Goal: Task Accomplishment & Management: Complete application form

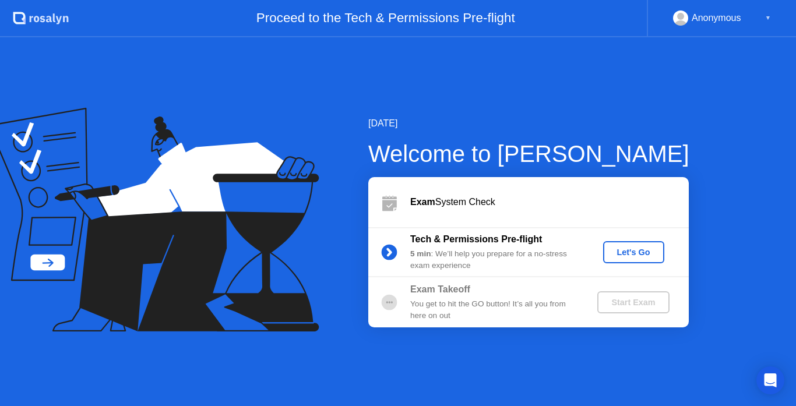
click at [479, 199] on div "Exam System Check" at bounding box center [549, 202] width 279 height 14
click at [621, 252] on div "Let's Go" at bounding box center [634, 252] width 52 height 9
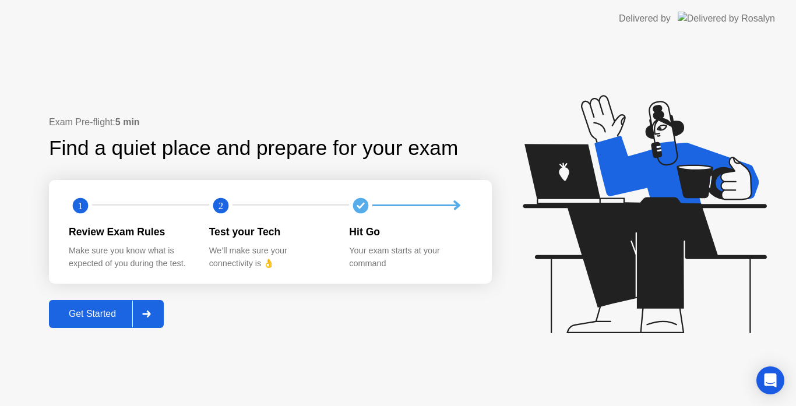
click at [103, 319] on div "Get Started" at bounding box center [92, 314] width 80 height 10
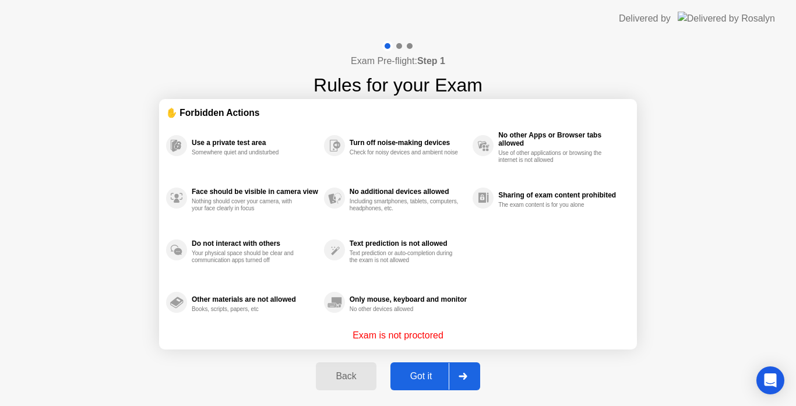
click at [426, 372] on div "Got it" at bounding box center [421, 376] width 55 height 10
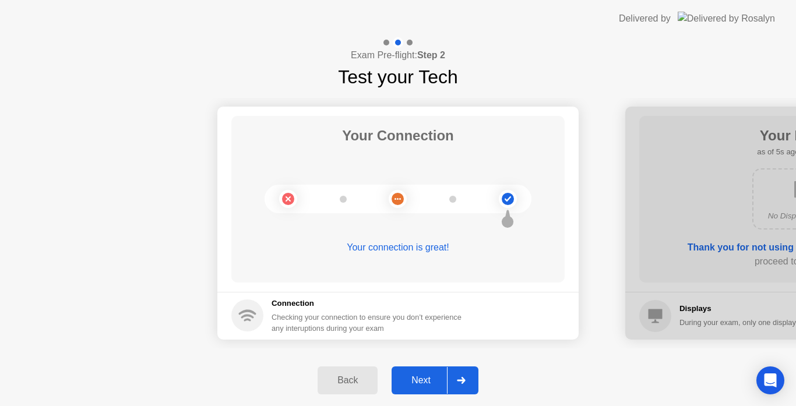
click at [419, 386] on div "Next" at bounding box center [421, 380] width 52 height 10
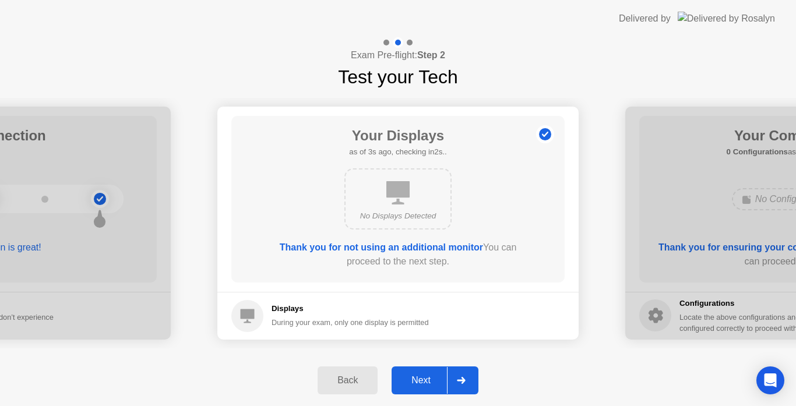
click at [412, 384] on div "Next" at bounding box center [421, 380] width 52 height 10
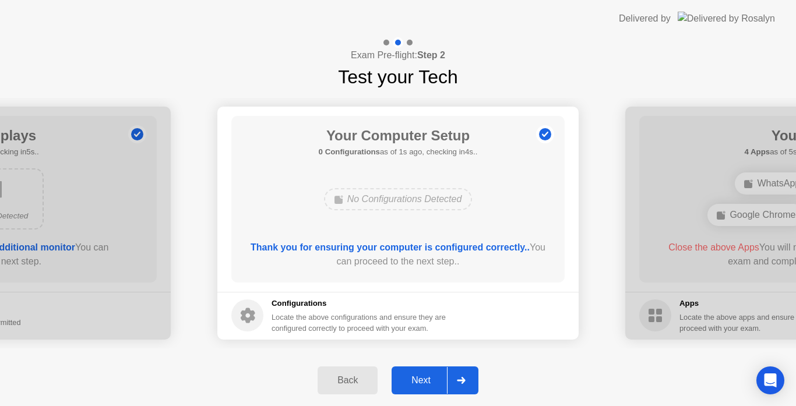
click at [426, 385] on div "Next" at bounding box center [421, 380] width 52 height 10
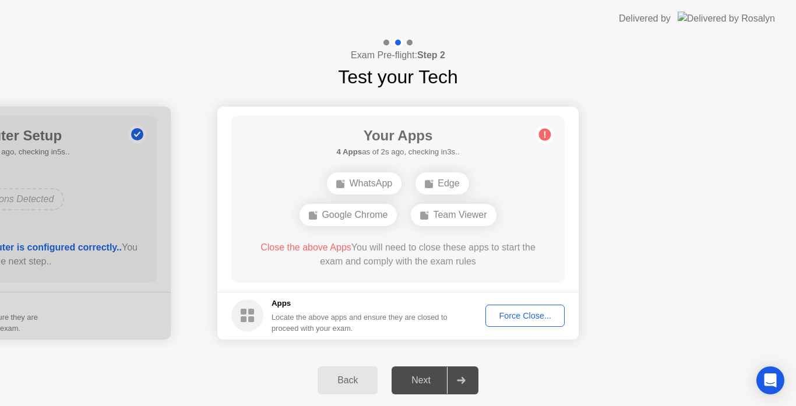
click at [504, 314] on div "Force Close..." at bounding box center [525, 315] width 71 height 9
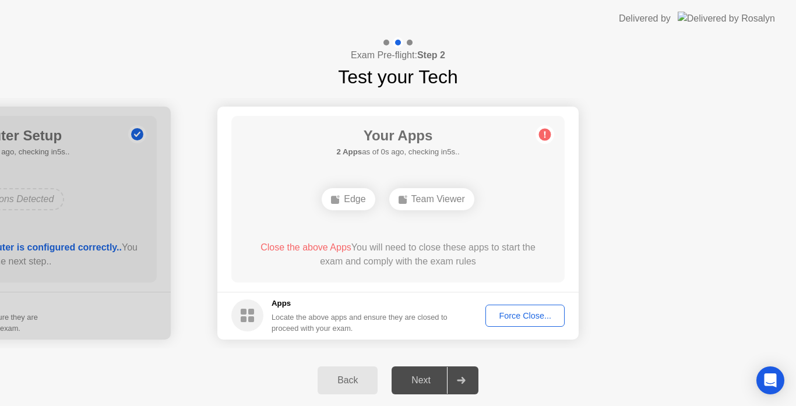
click at [564, 349] on div "Your Connection Your connection is great! Connection Checking your connection t…" at bounding box center [398, 223] width 796 height 264
click at [528, 313] on div "Force Close..." at bounding box center [525, 315] width 71 height 9
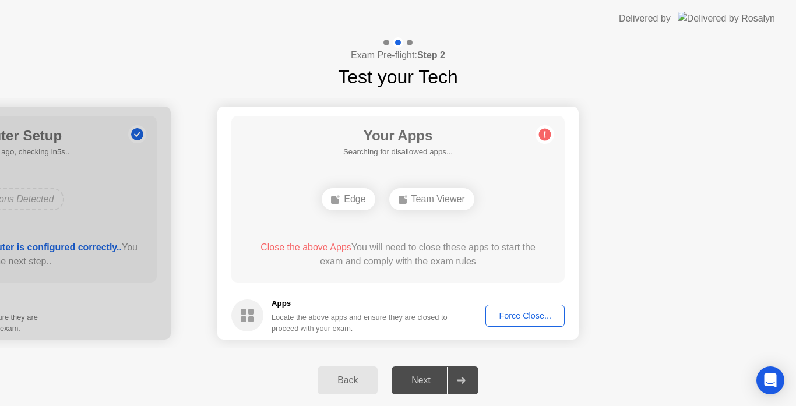
click at [539, 320] on div "Force Close..." at bounding box center [525, 315] width 71 height 9
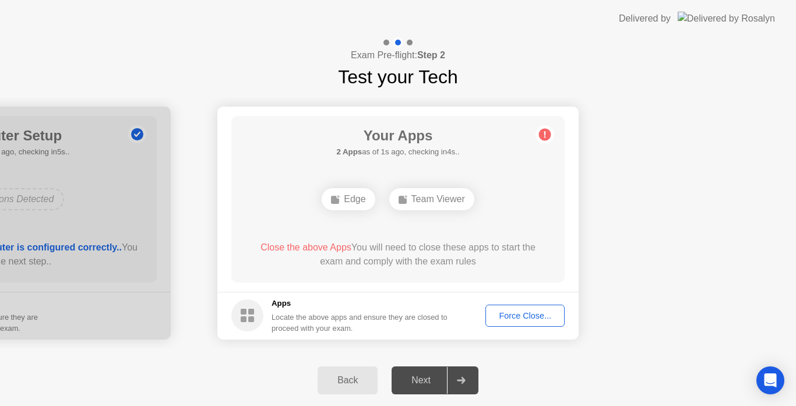
click at [506, 315] on div "Force Close..." at bounding box center [525, 315] width 71 height 9
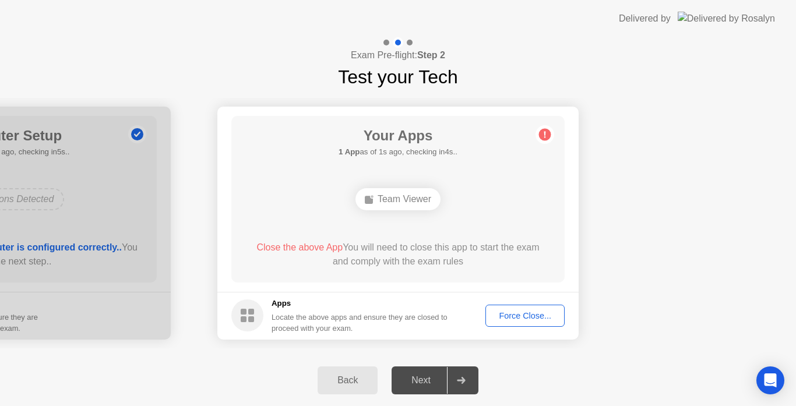
click at [521, 319] on div "Force Close..." at bounding box center [525, 315] width 71 height 9
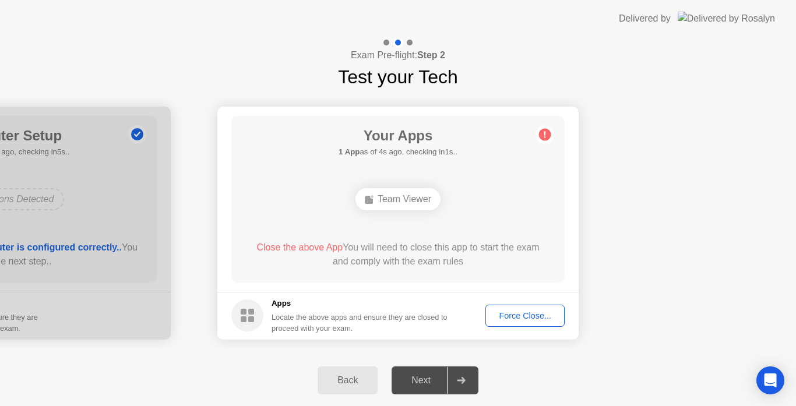
click at [522, 320] on div "Force Close..." at bounding box center [525, 315] width 71 height 9
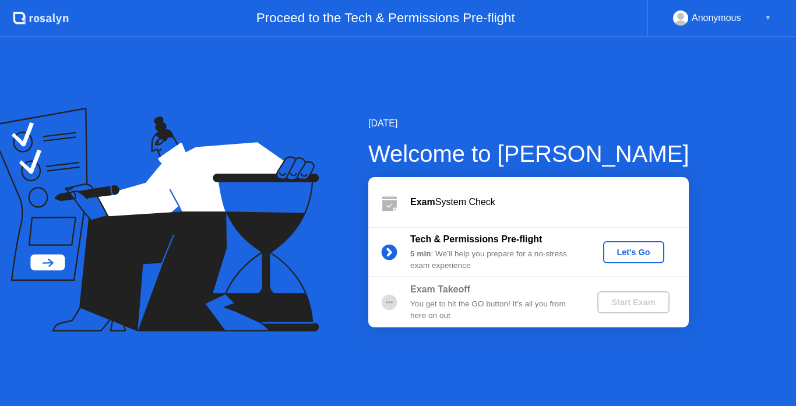
click at [645, 243] on button "Let's Go" at bounding box center [633, 252] width 61 height 22
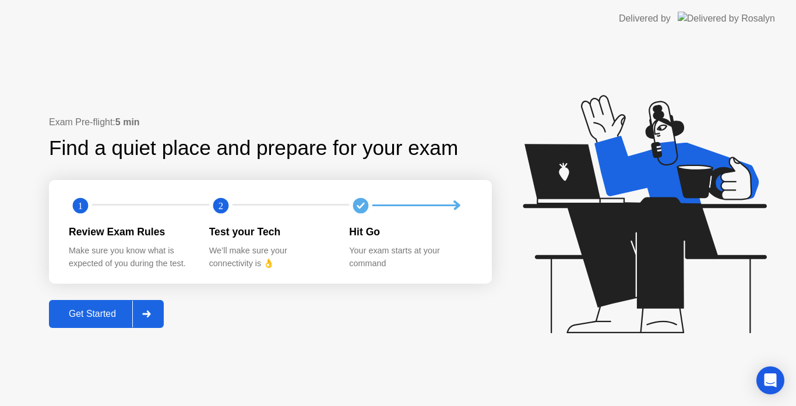
click at [104, 318] on div "Get Started" at bounding box center [92, 314] width 80 height 10
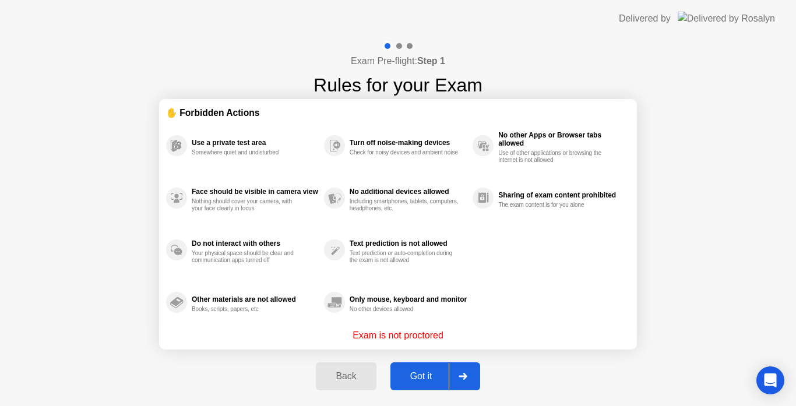
click at [416, 375] on div "Got it" at bounding box center [421, 376] width 55 height 10
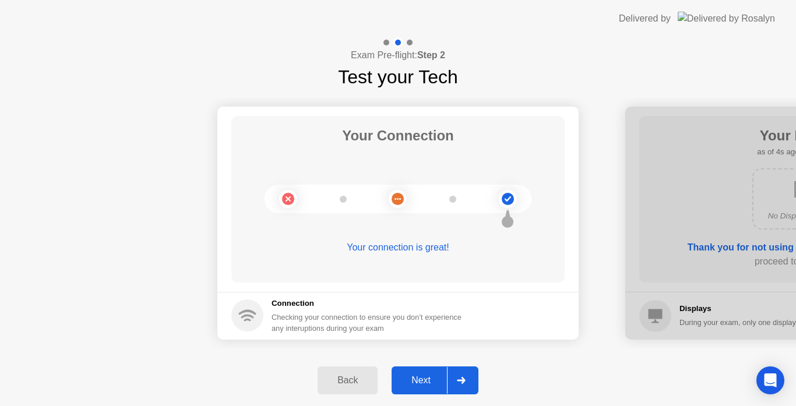
click at [416, 375] on div "Next" at bounding box center [421, 380] width 52 height 10
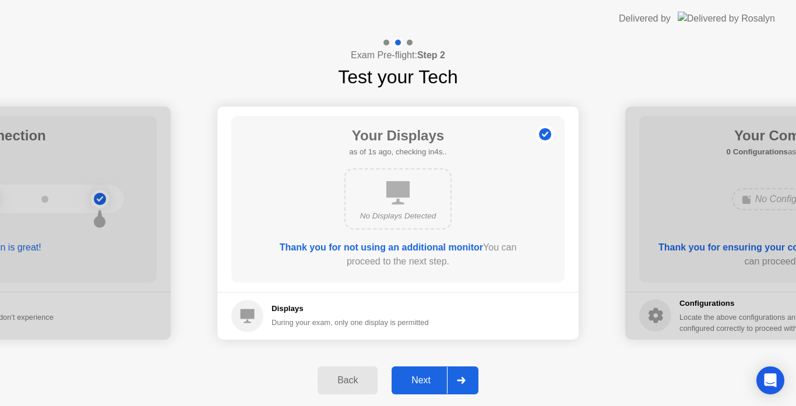
click at [416, 375] on div "Next" at bounding box center [421, 380] width 52 height 10
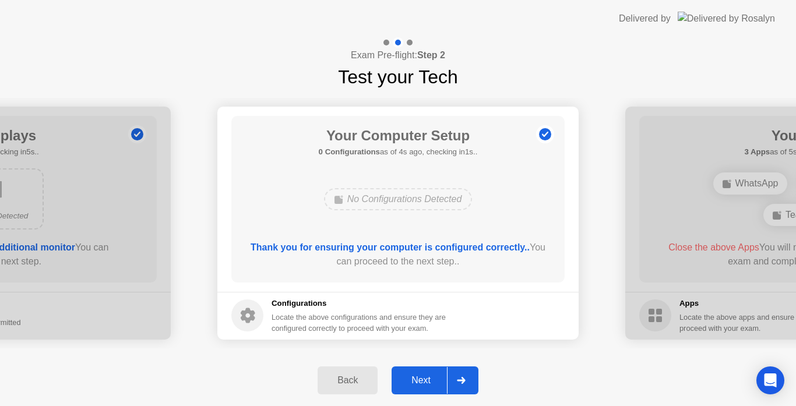
click at [420, 381] on div "Next" at bounding box center [421, 380] width 52 height 10
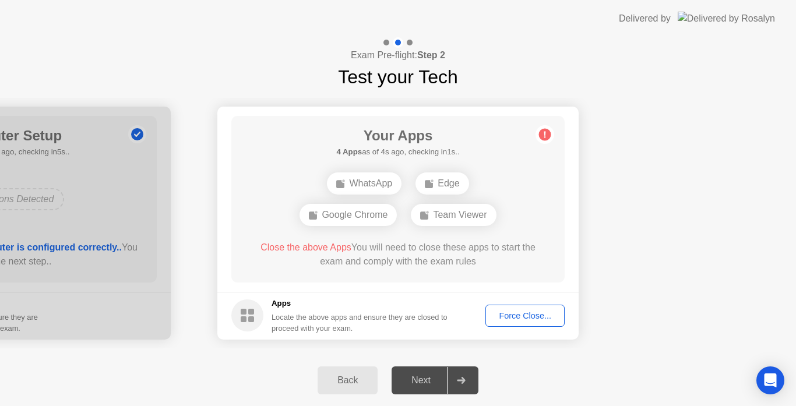
click at [530, 313] on div "Force Close..." at bounding box center [525, 315] width 71 height 9
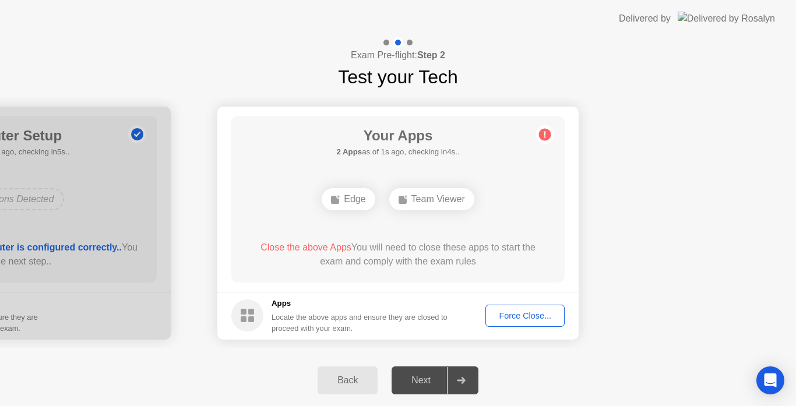
click at [517, 322] on button "Force Close..." at bounding box center [525, 316] width 79 height 22
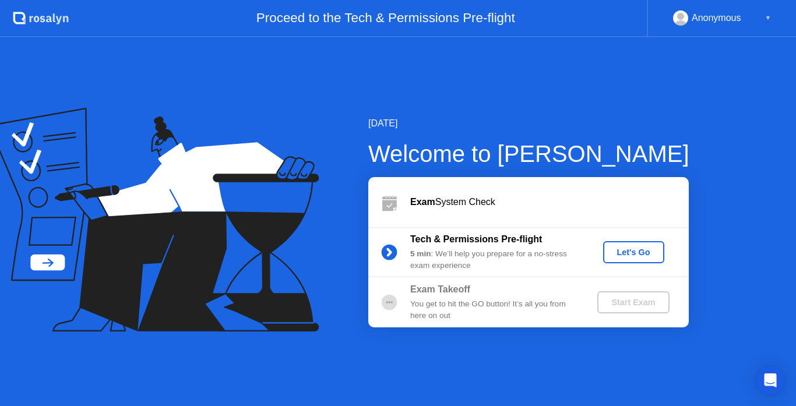
click at [326, 318] on div at bounding box center [165, 222] width 331 height 229
click at [643, 255] on div "Let's Go" at bounding box center [634, 252] width 52 height 9
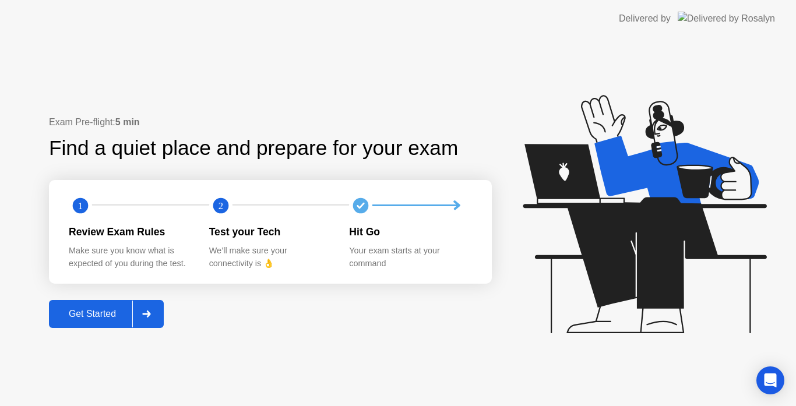
click at [96, 306] on button "Get Started" at bounding box center [106, 314] width 115 height 28
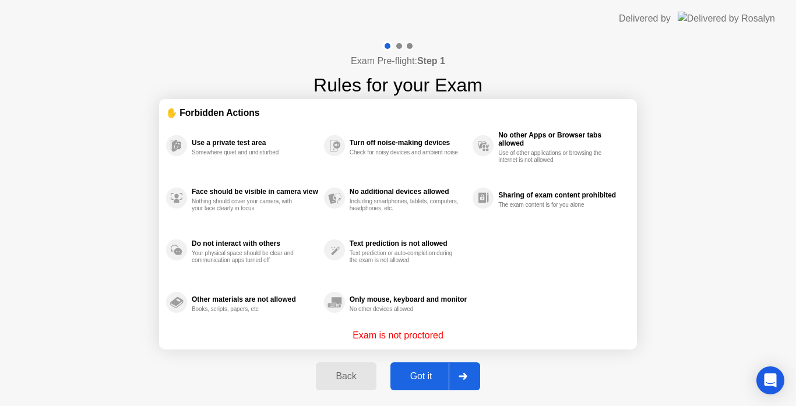
click at [416, 384] on button "Got it" at bounding box center [436, 377] width 90 height 28
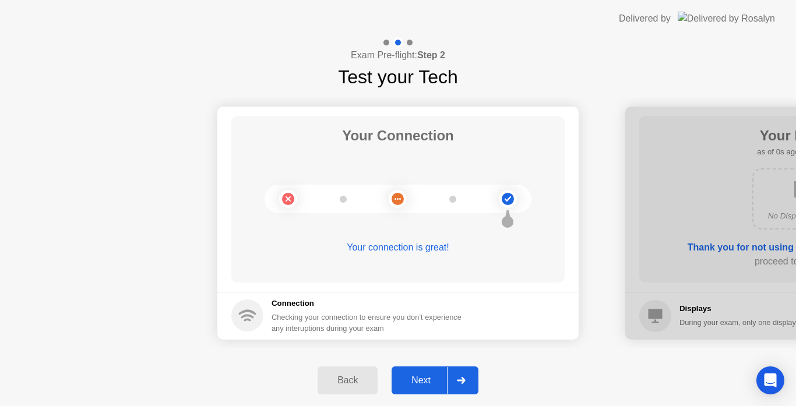
click at [412, 383] on div "Next" at bounding box center [421, 380] width 52 height 10
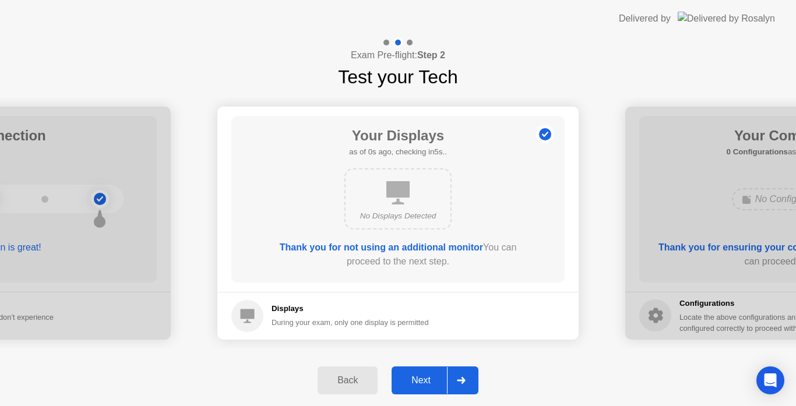
click at [412, 383] on div "Next" at bounding box center [421, 380] width 52 height 10
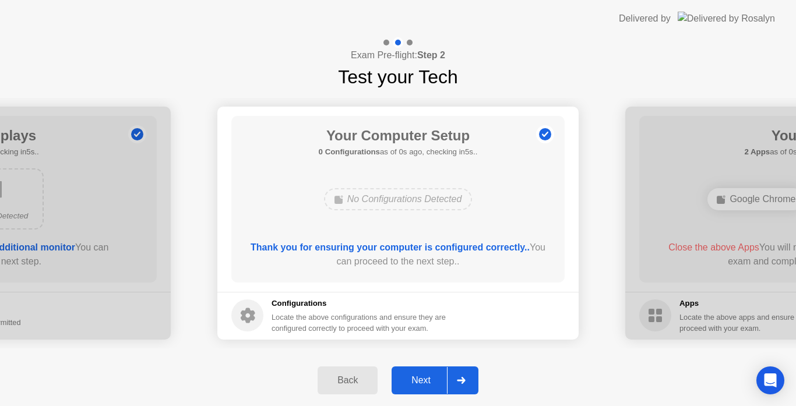
click at [412, 383] on div "Next" at bounding box center [421, 380] width 52 height 10
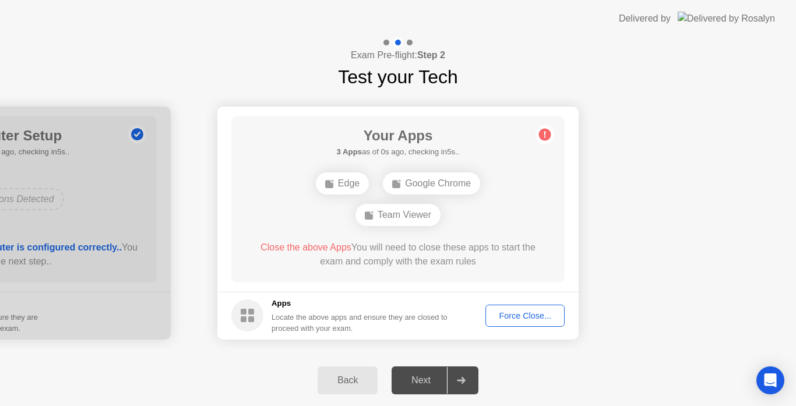
click at [529, 321] on div "Force Close..." at bounding box center [525, 315] width 71 height 9
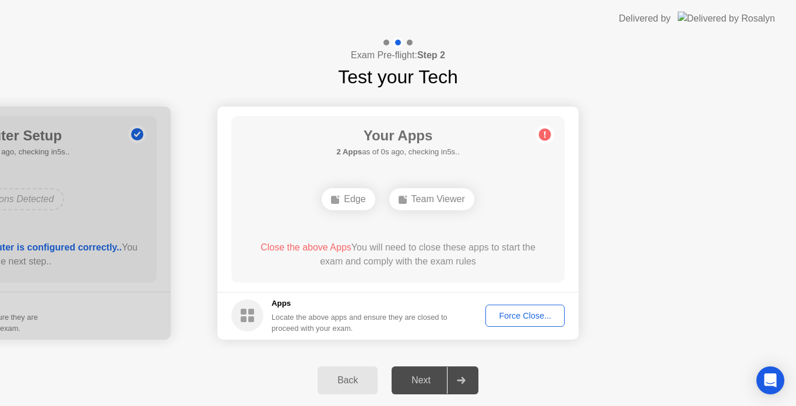
click at [512, 318] on div "Force Close..." at bounding box center [525, 315] width 71 height 9
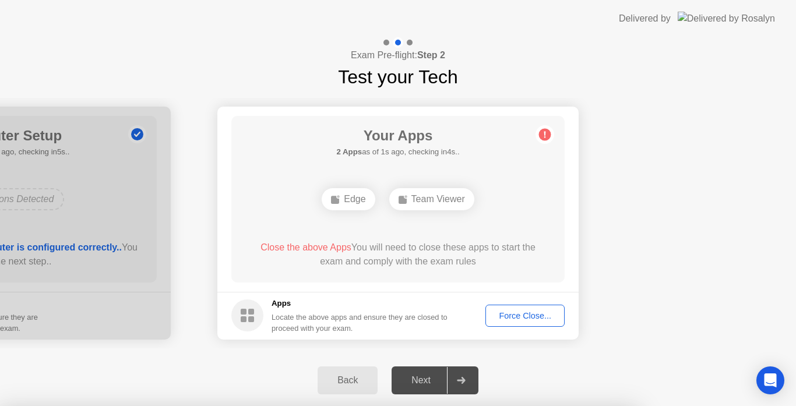
click at [574, 406] on div at bounding box center [398, 406] width 796 height 0
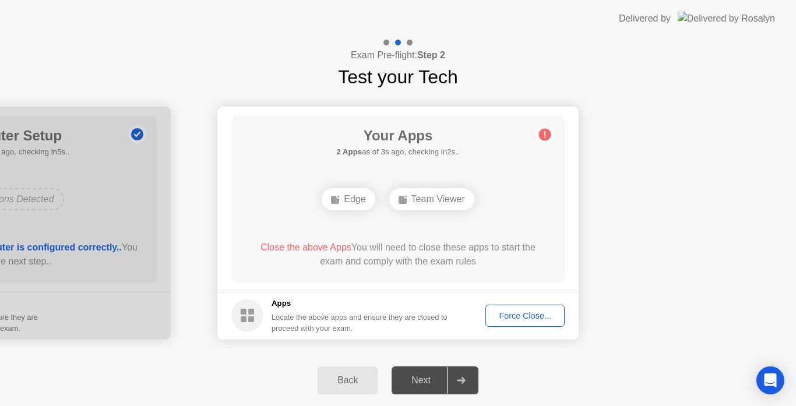
click at [516, 317] on div "Force Close..." at bounding box center [525, 315] width 71 height 9
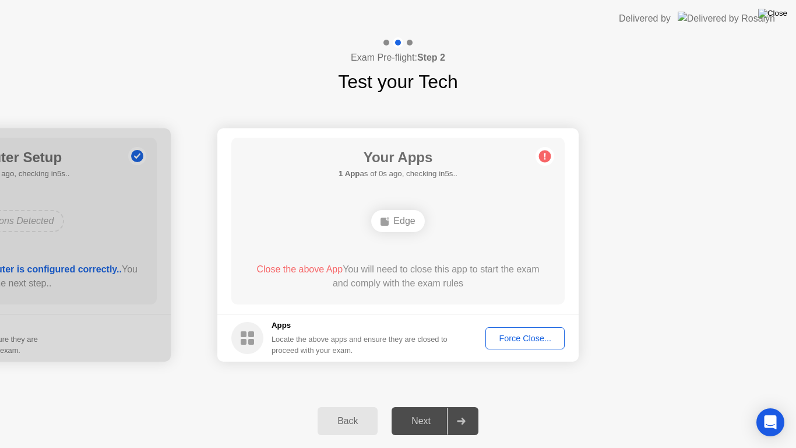
click at [782, 13] on img at bounding box center [773, 13] width 29 height 9
